Goal: Task Accomplishment & Management: Manage account settings

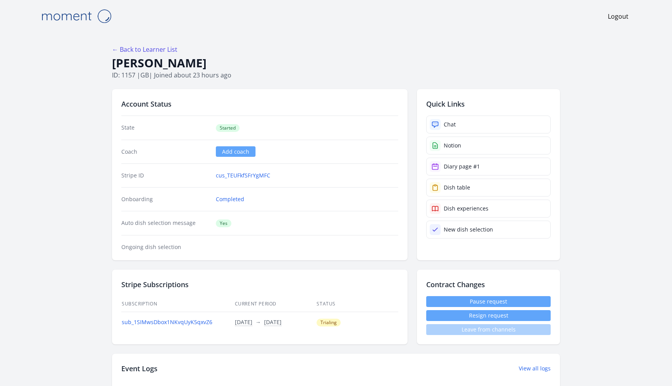
click at [131, 74] on p "ID: 1157 | [GEOGRAPHIC_DATA] | Joined about 23 hours ago" at bounding box center [336, 74] width 448 height 9
copy p "1157"
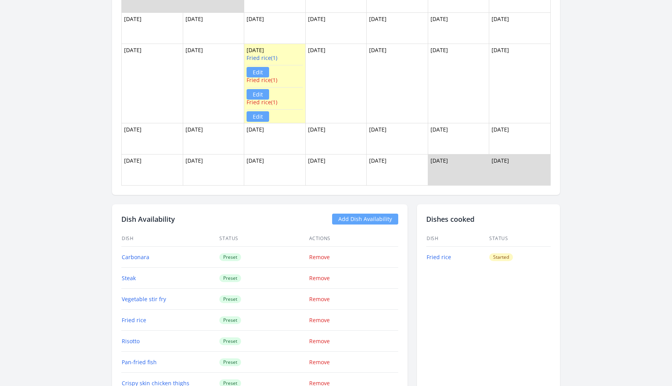
scroll to position [862, 0]
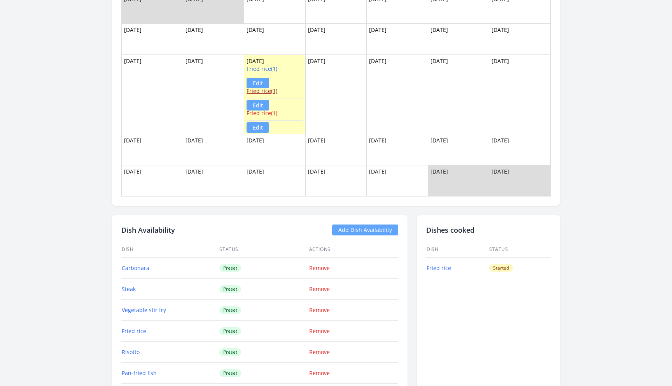
click at [270, 89] on link "Fried rice(1)" at bounding box center [262, 90] width 31 height 7
click at [272, 113] on link "Fried rice(1)" at bounding box center [262, 112] width 31 height 7
click at [258, 104] on link "Edit" at bounding box center [258, 105] width 23 height 11
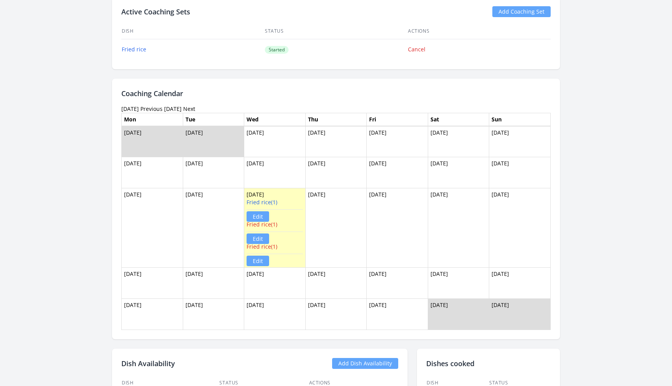
scroll to position [729, 0]
